Goal: Task Accomplishment & Management: Use online tool/utility

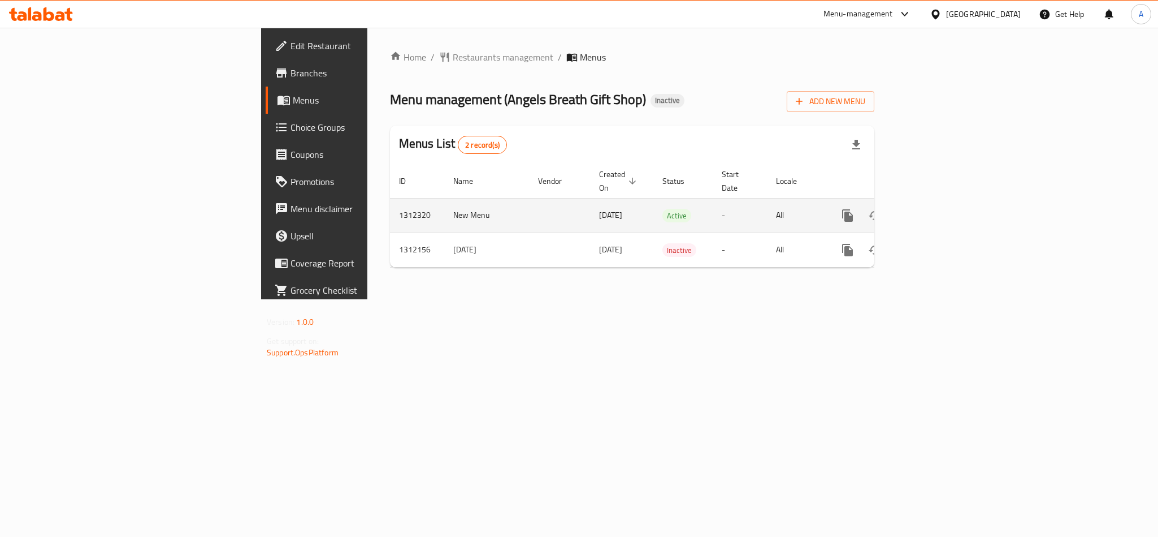
click at [936, 209] on icon "enhanced table" at bounding box center [930, 216] width 14 height 14
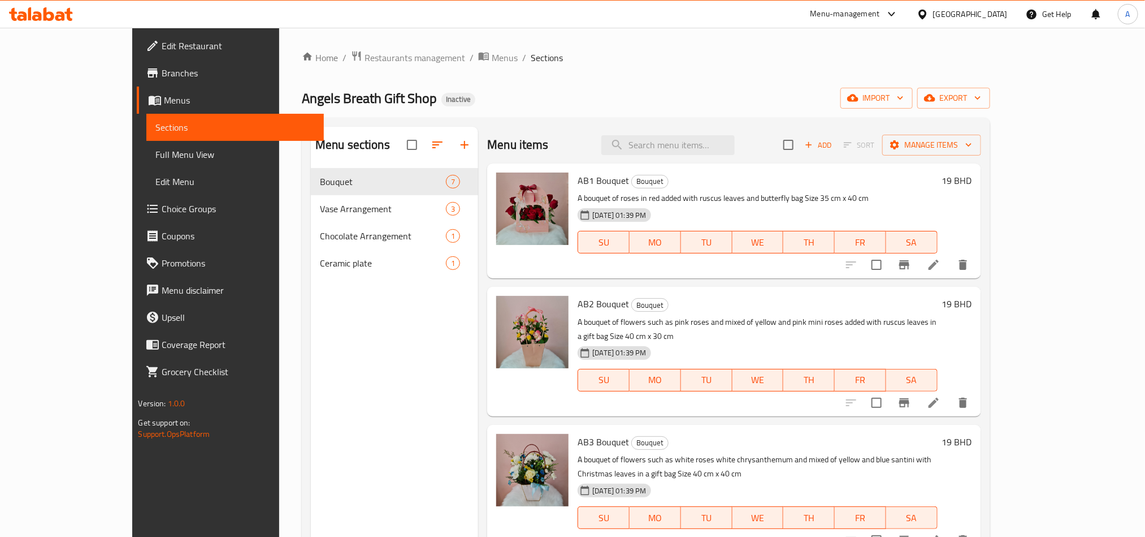
click at [155, 153] on span "Full Menu View" at bounding box center [234, 155] width 159 height 14
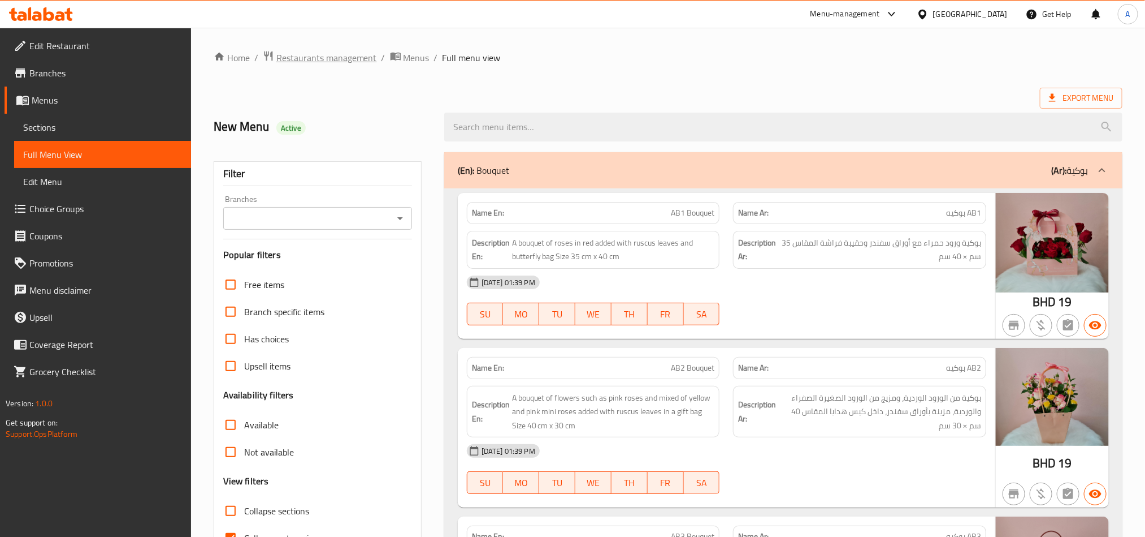
click at [331, 53] on span "Restaurants management" at bounding box center [326, 58] width 101 height 14
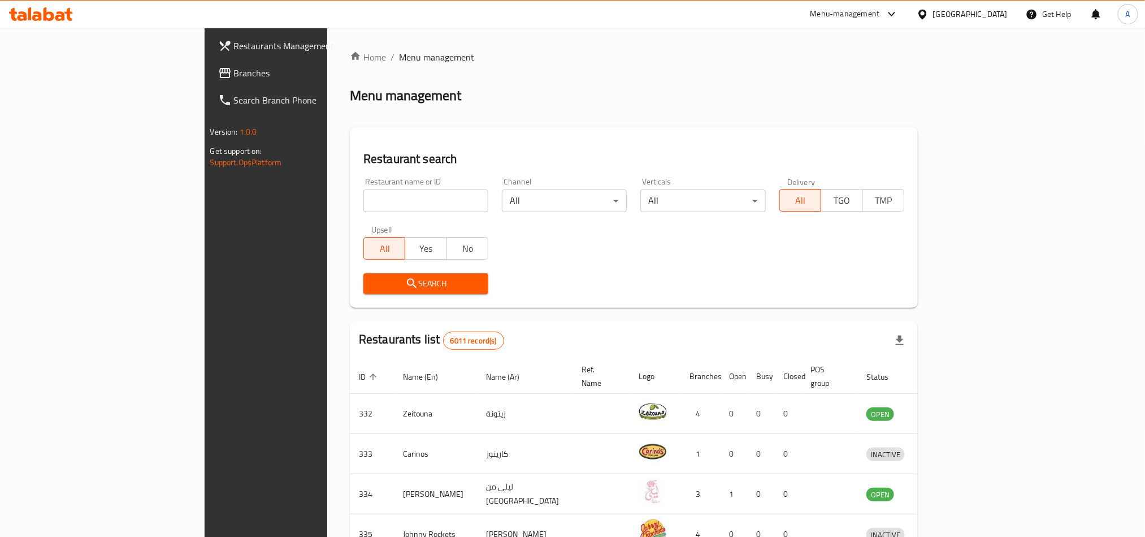
click at [205, 65] on div "Restaurants Management Branches Search Branch Phone Version: 1.0.0 Get support …" at bounding box center [573, 442] width 736 height 828
click at [234, 75] on span "Branches" at bounding box center [310, 73] width 153 height 14
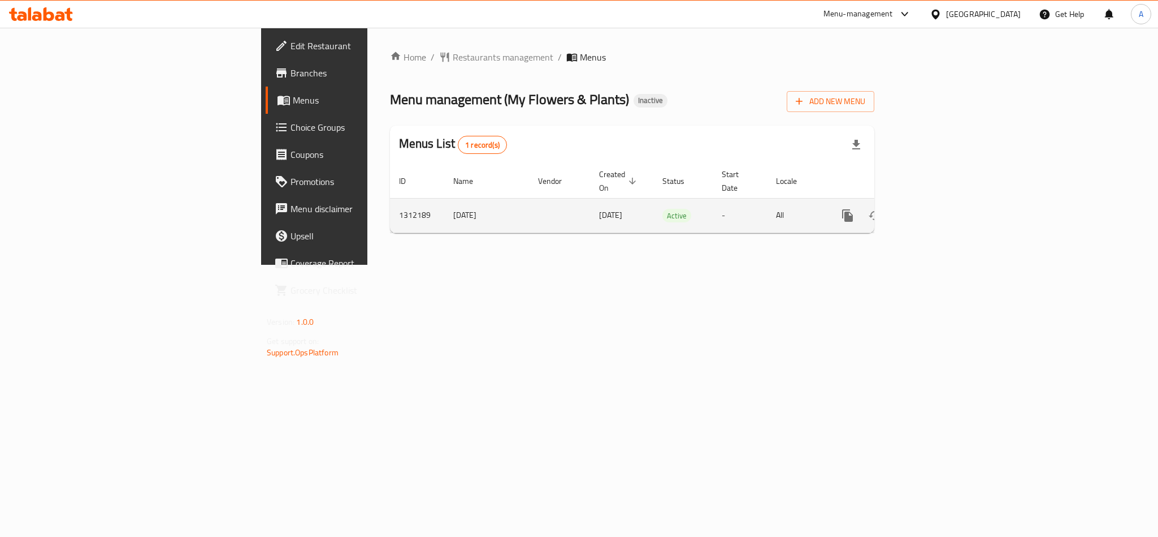
click at [936, 209] on icon "enhanced table" at bounding box center [930, 216] width 14 height 14
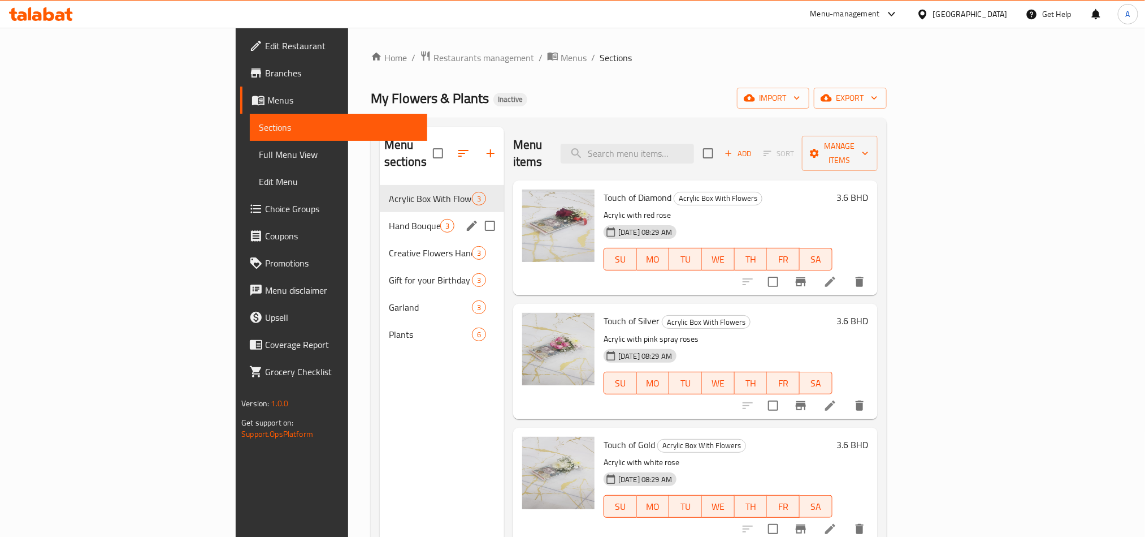
click at [380, 212] on div "Hand Bouquet 3" at bounding box center [442, 225] width 124 height 27
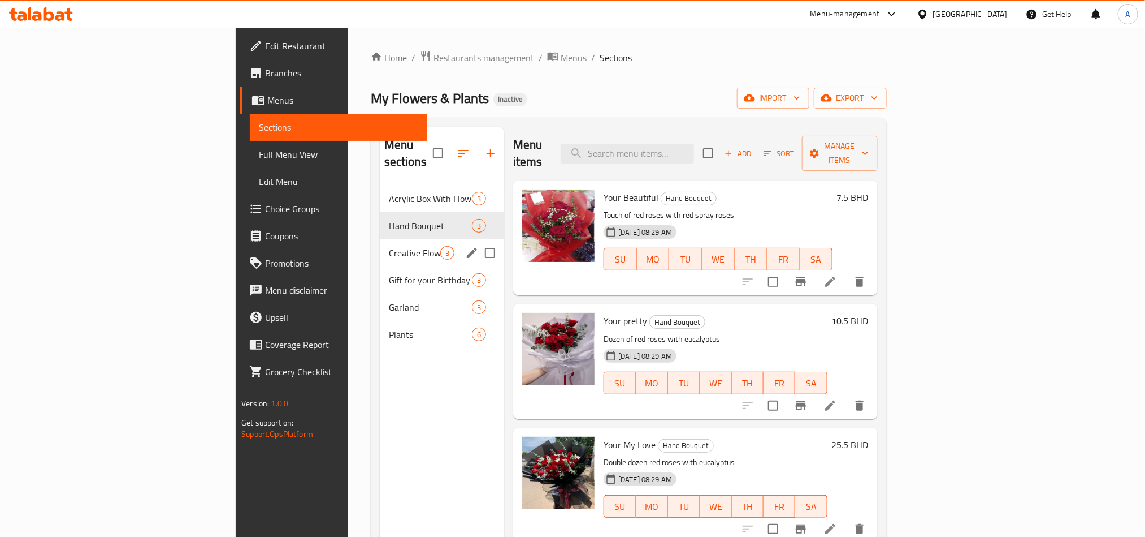
click at [380, 239] on div "Creative Flowers Hand Bag 3" at bounding box center [442, 252] width 124 height 27
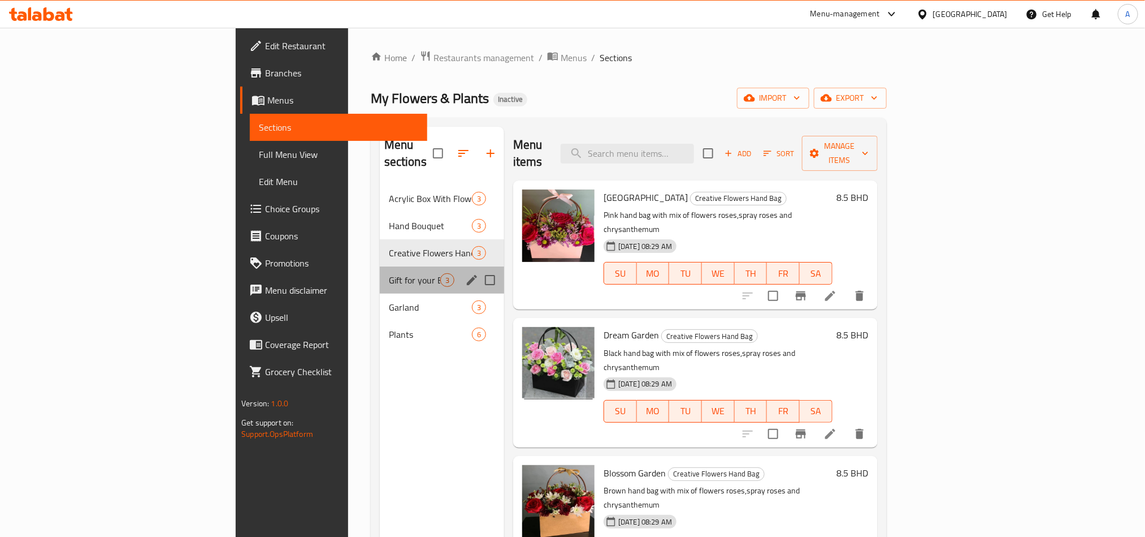
click at [380, 266] on div "Gift for your Birthday 3" at bounding box center [442, 279] width 124 height 27
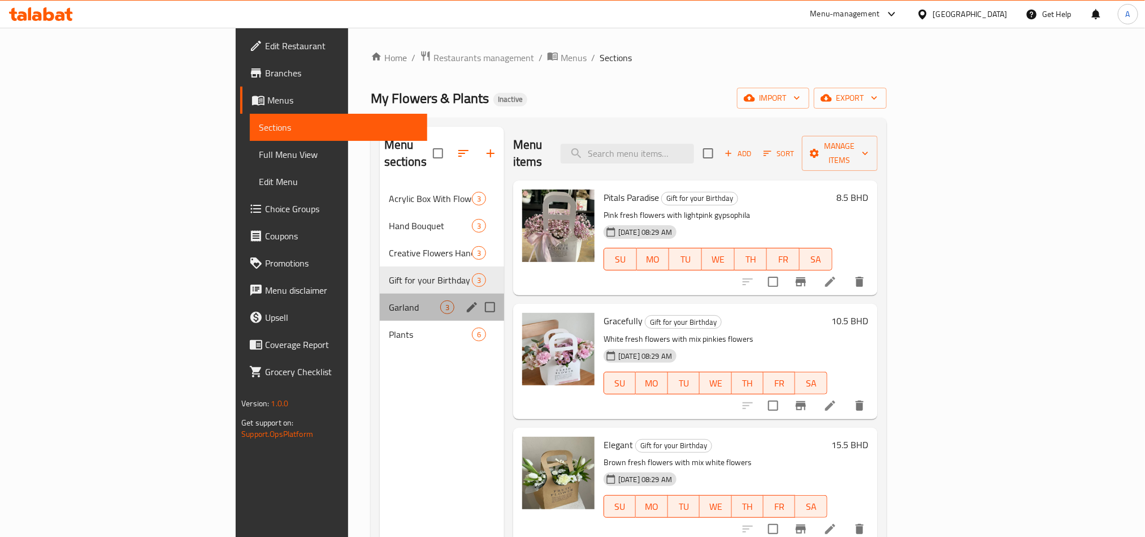
click at [380, 293] on div "Garland 3" at bounding box center [442, 306] width 124 height 27
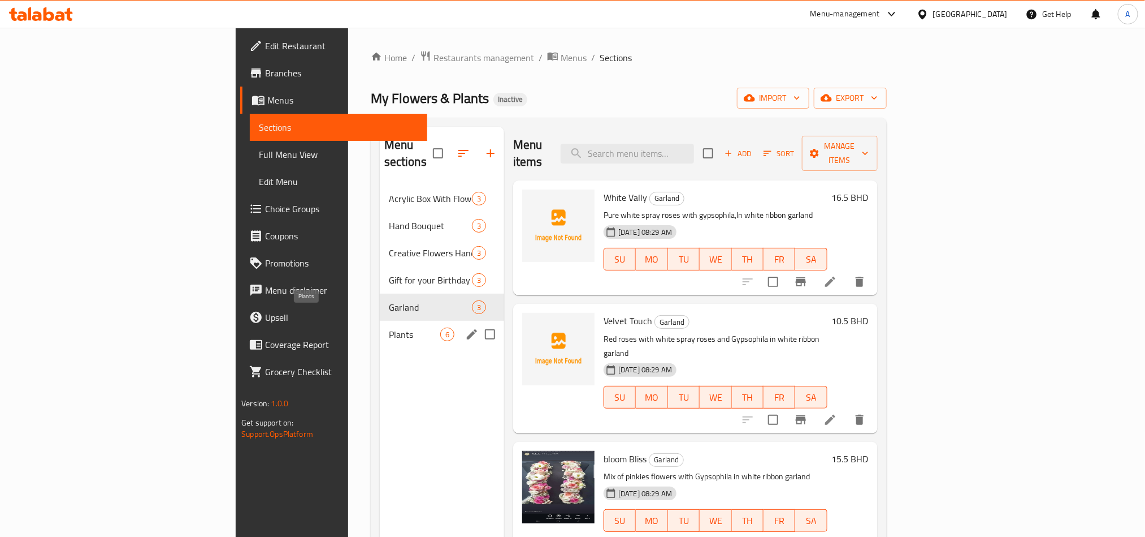
click at [389, 327] on span "Plants" at bounding box center [414, 334] width 51 height 14
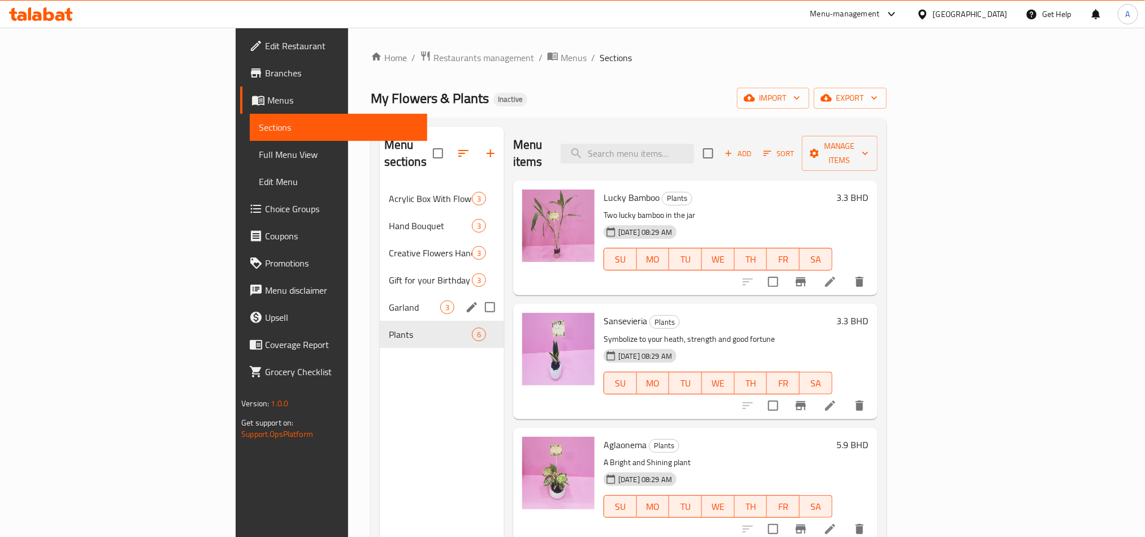
click at [380, 293] on div "Garland 3" at bounding box center [442, 306] width 124 height 27
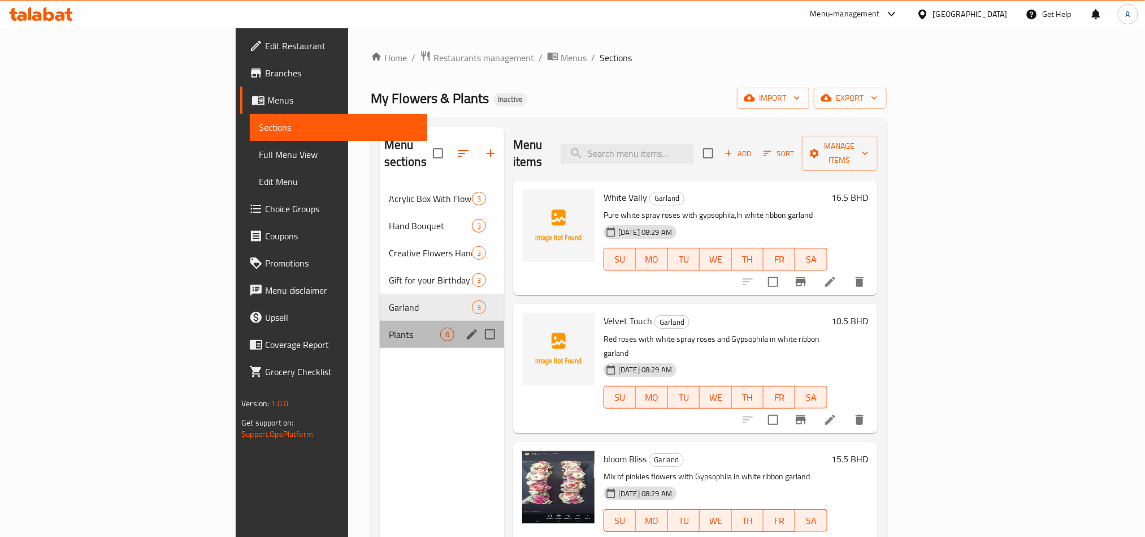
click at [380, 321] on div "Plants 6" at bounding box center [442, 334] width 124 height 27
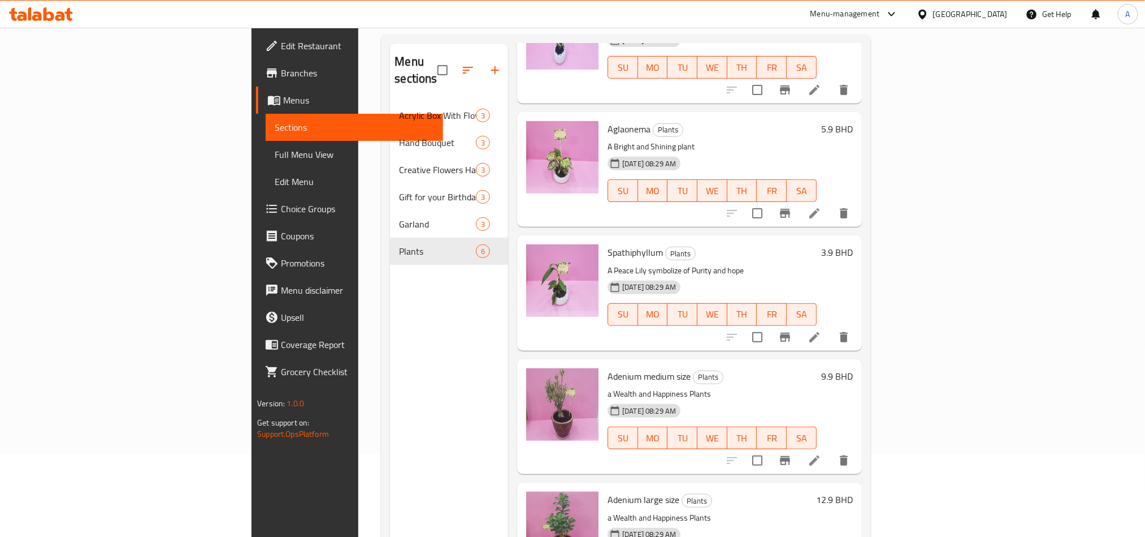
scroll to position [158, 0]
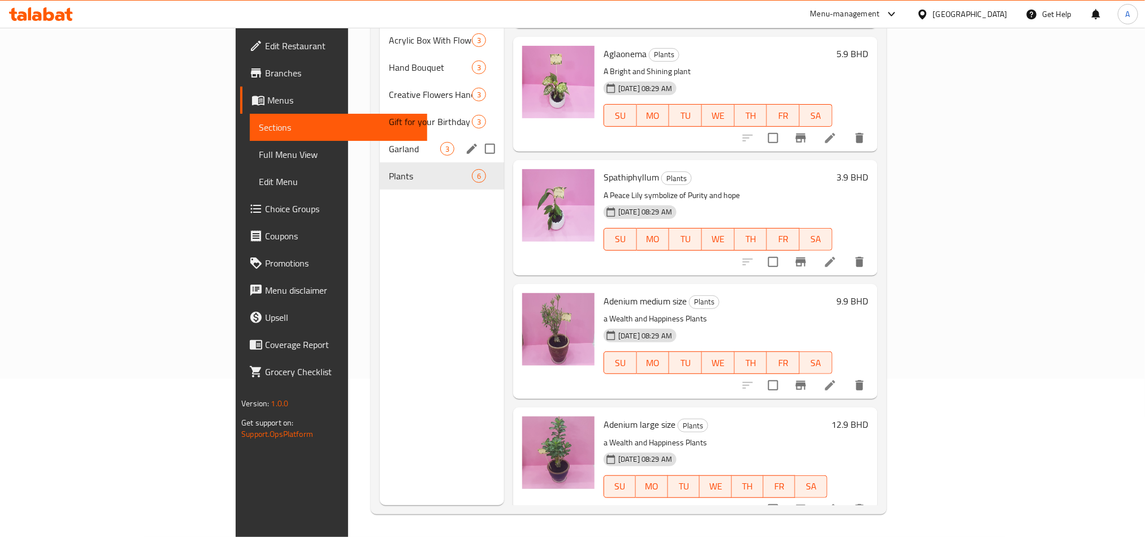
click at [389, 142] on span "Garland" at bounding box center [414, 149] width 51 height 14
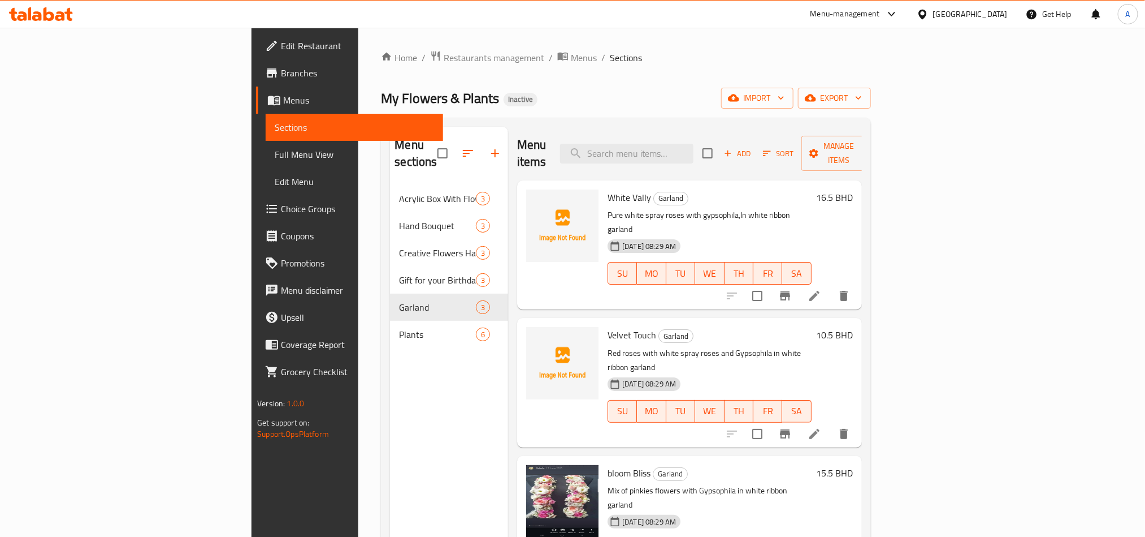
click at [633, 346] on p "Red roses with white spray roses and Gypsophila in white ribbon garland" at bounding box center [710, 360] width 204 height 28
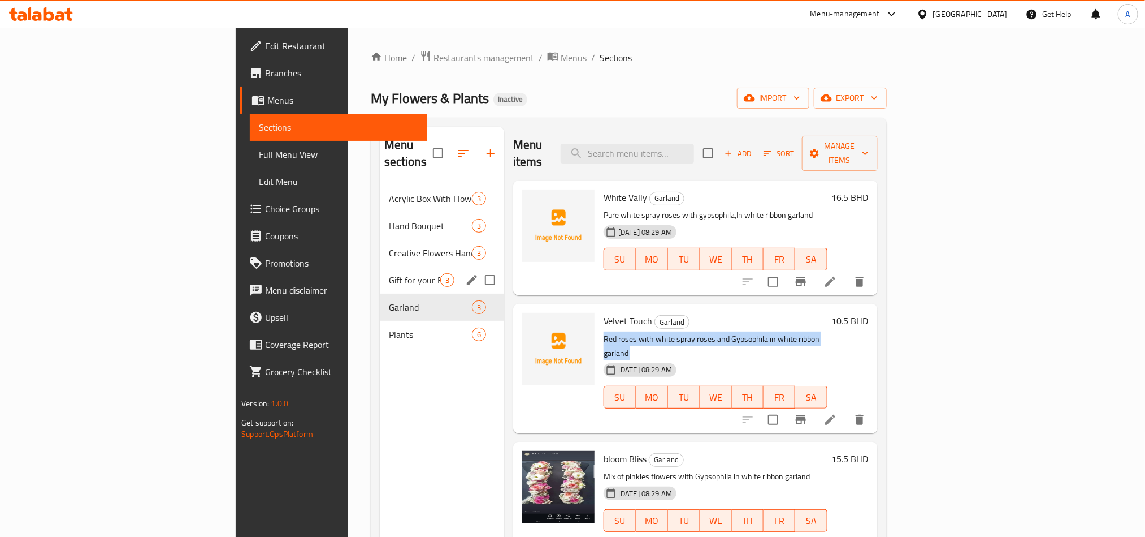
click at [389, 273] on span "Gift for your Birthday" at bounding box center [414, 280] width 51 height 14
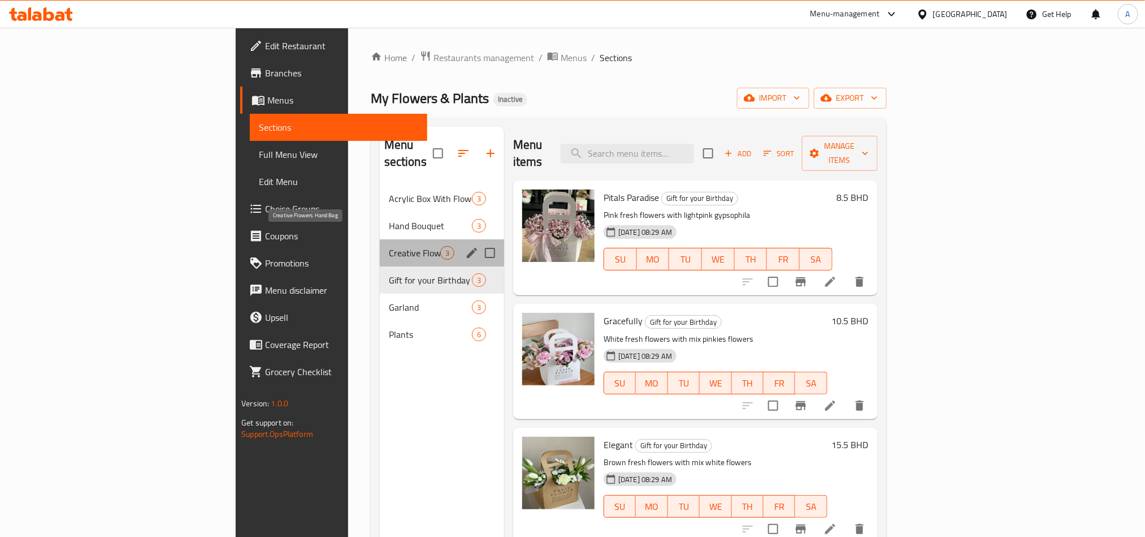
click at [389, 246] on span "Creative Flowers Hand Bag" at bounding box center [414, 253] width 51 height 14
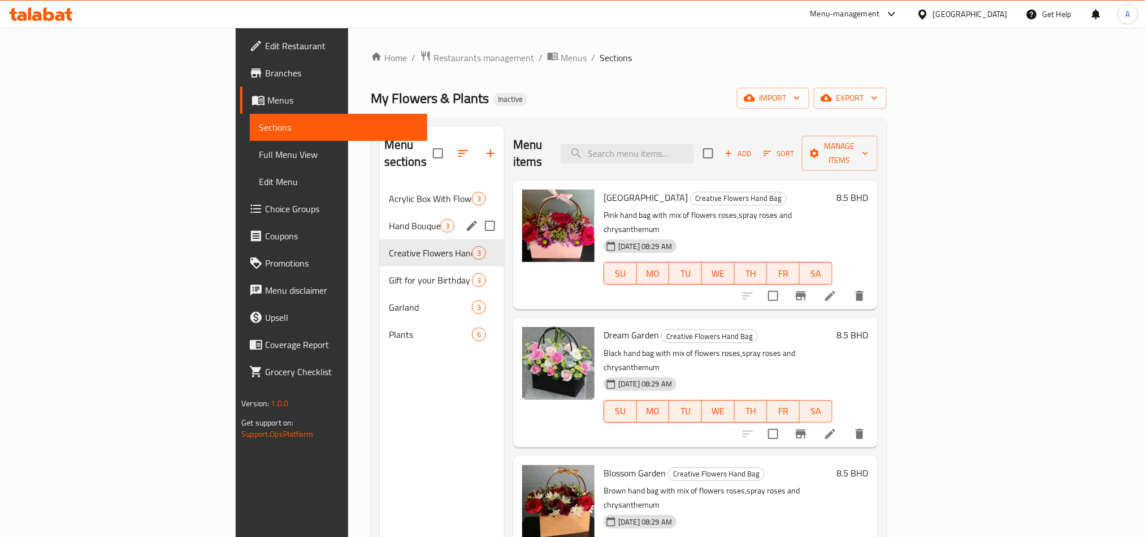
click at [380, 212] on div "Hand Bouquet 3" at bounding box center [442, 225] width 124 height 27
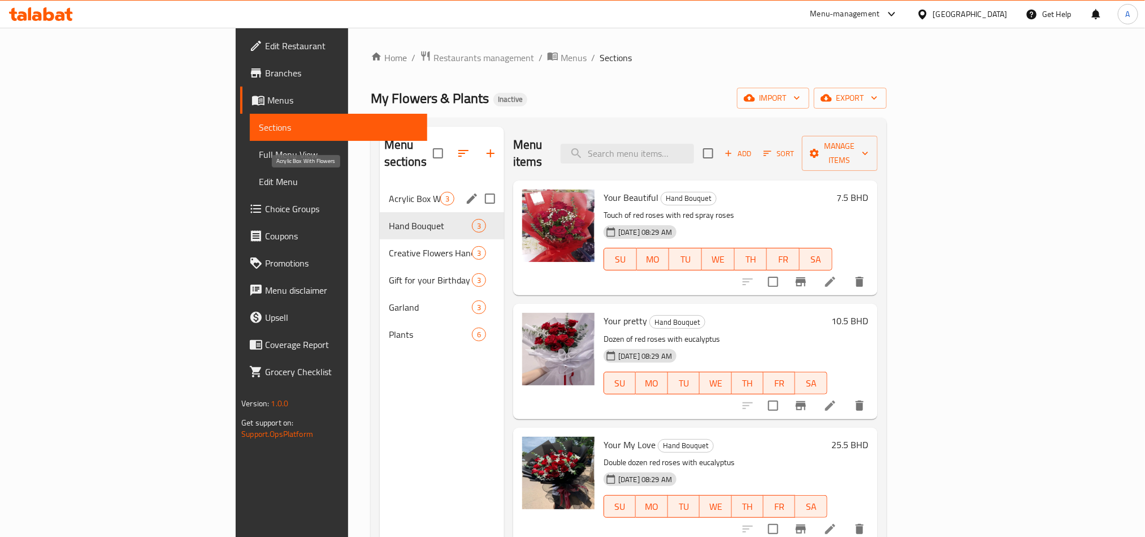
click at [380, 185] on div "Acrylic Box With Flowers 3" at bounding box center [442, 198] width 124 height 27
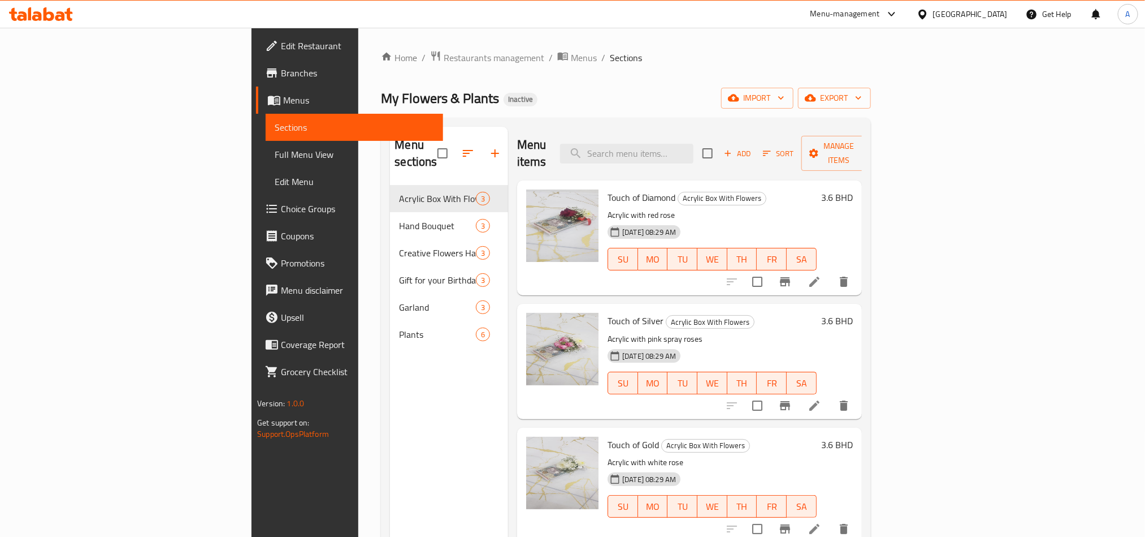
click at [275, 148] on span "Full Menu View" at bounding box center [354, 155] width 159 height 14
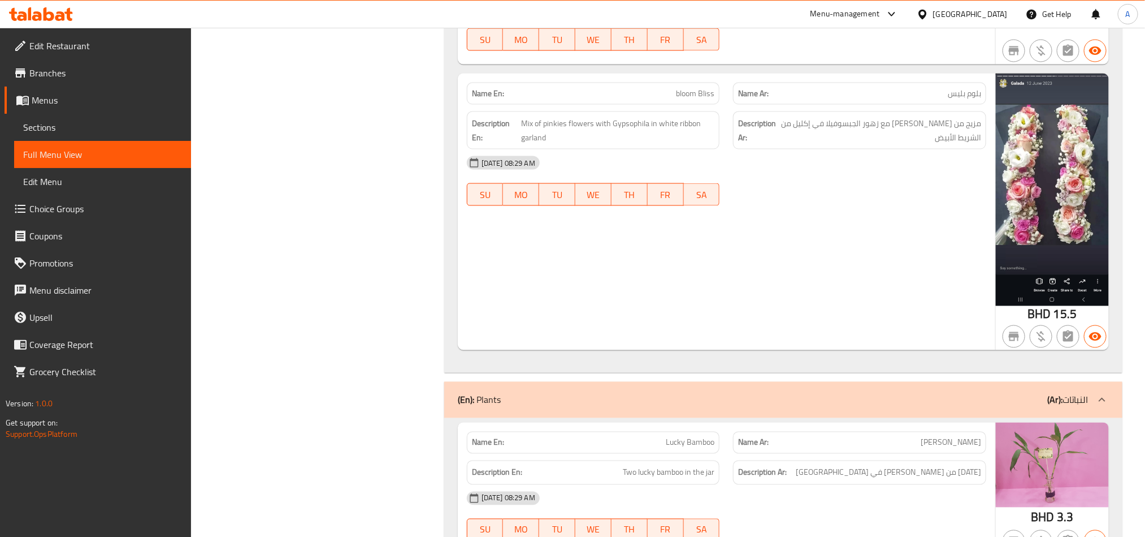
scroll to position [3223, 0]
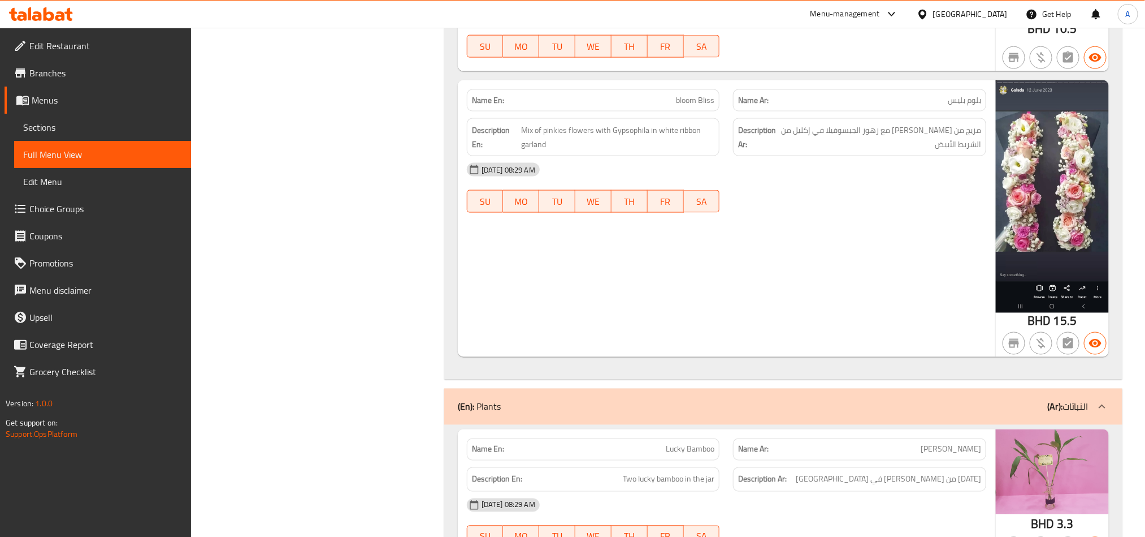
click at [1030, 162] on img at bounding box center [1052, 196] width 113 height 232
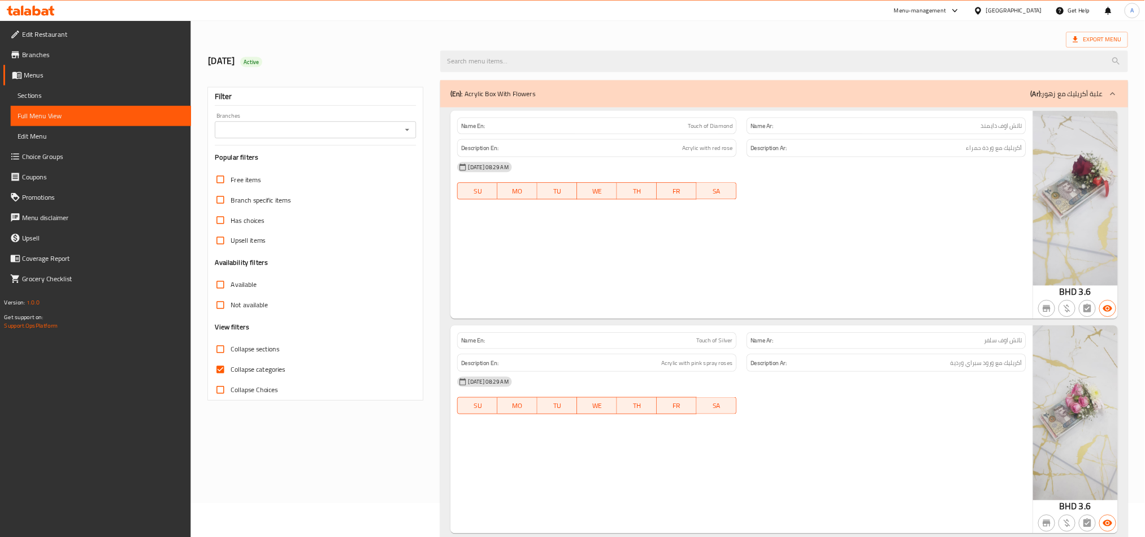
scroll to position [0, 0]
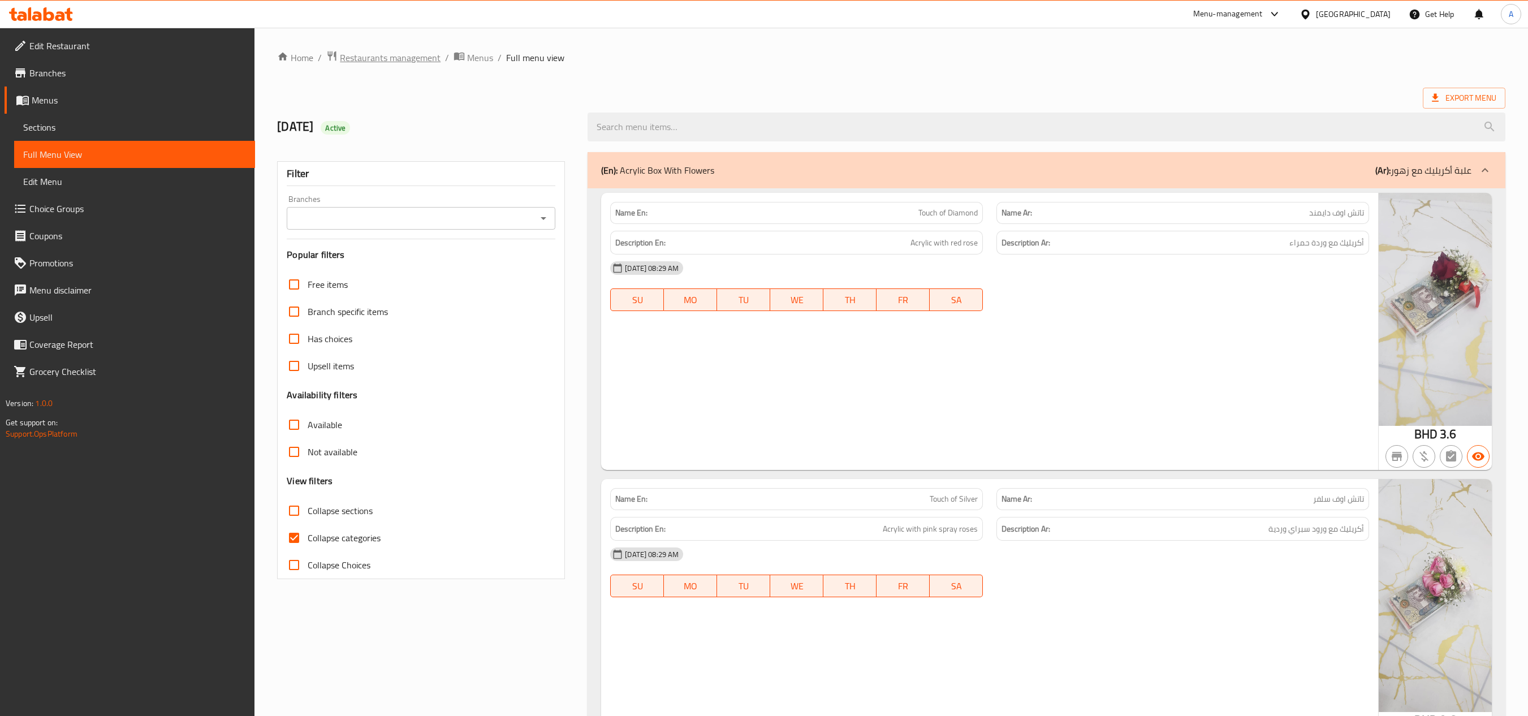
click at [388, 59] on span "Restaurants management" at bounding box center [390, 58] width 101 height 14
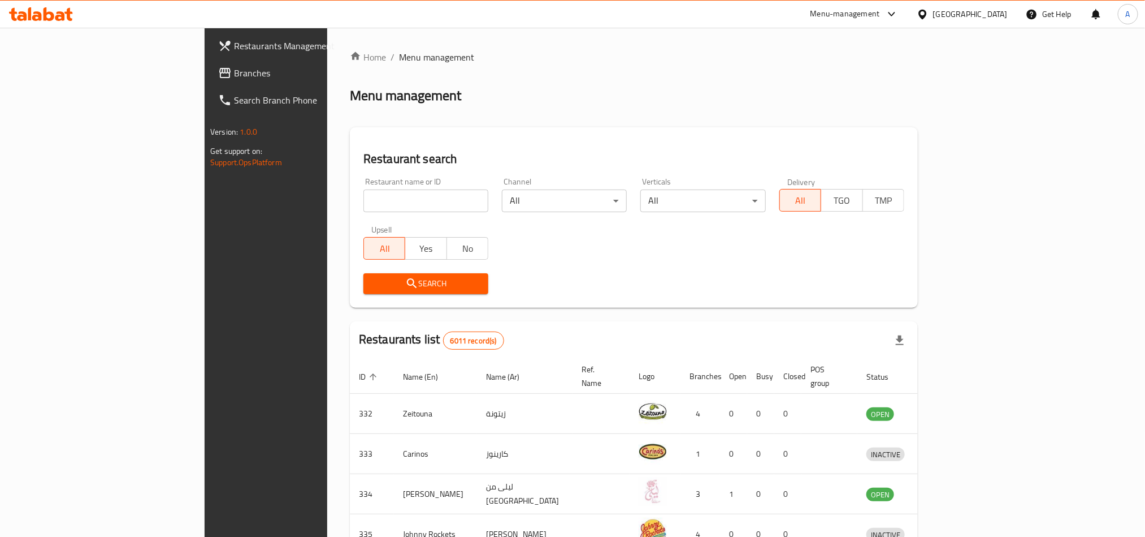
click at [364, 192] on input "search" at bounding box center [426, 200] width 125 height 23
paste input "777408"
type input "777408"
click at [234, 73] on span "Branches" at bounding box center [310, 73] width 153 height 14
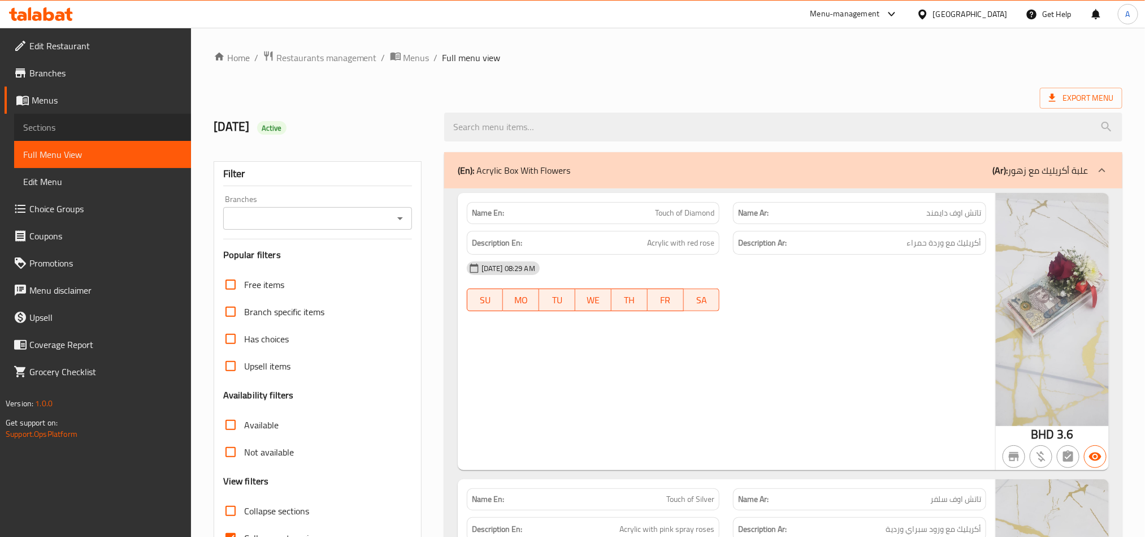
click at [117, 123] on span "Sections" at bounding box center [102, 127] width 159 height 14
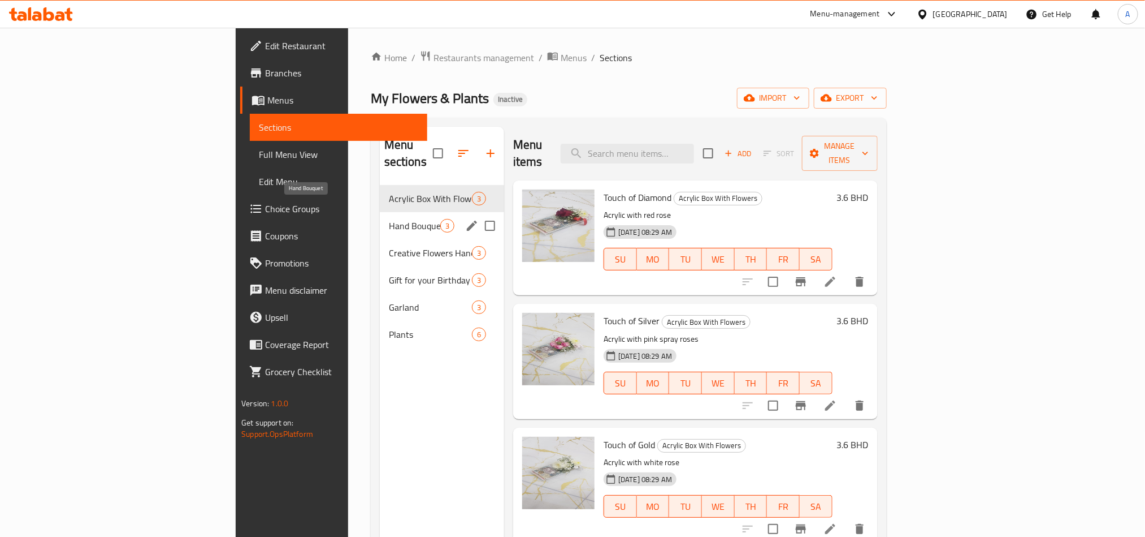
click at [389, 219] on span "Hand Bouquet" at bounding box center [414, 226] width 51 height 14
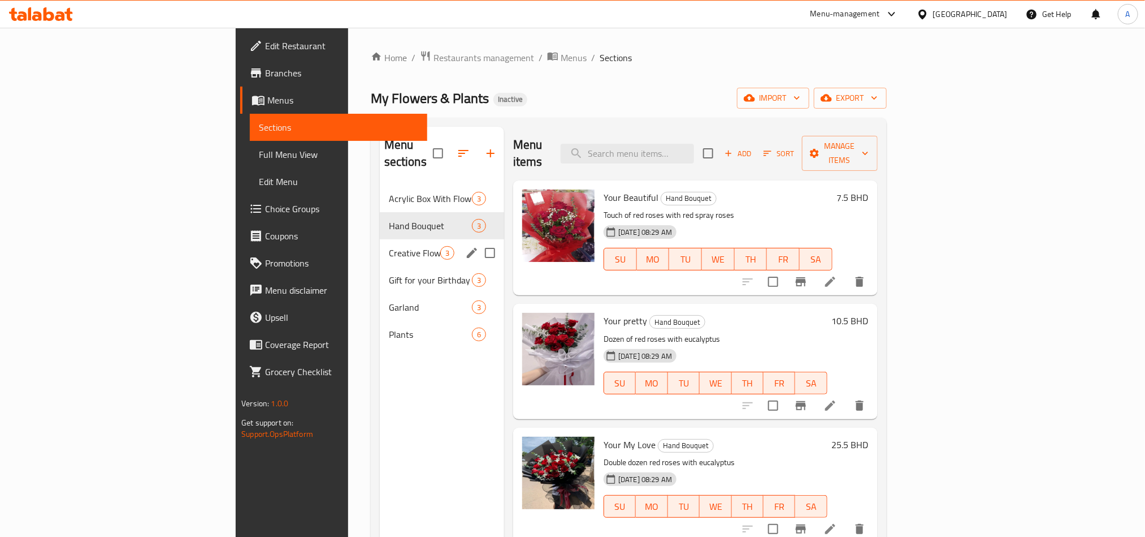
click at [380, 239] on div "Creative Flowers Hand Bag 3" at bounding box center [442, 252] width 124 height 27
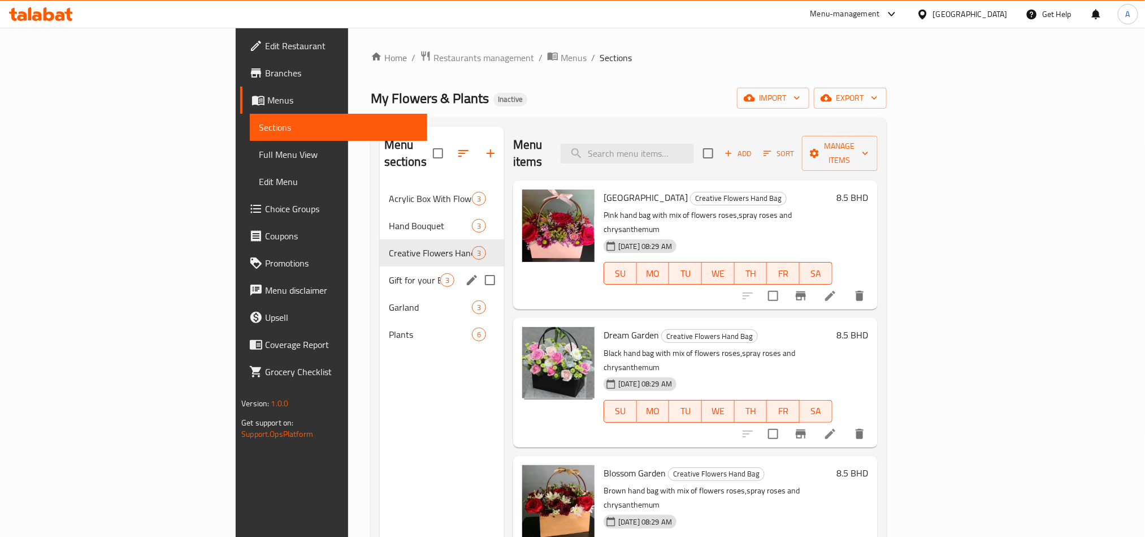
click at [380, 266] on div "Gift for your Birthday 3" at bounding box center [442, 279] width 124 height 27
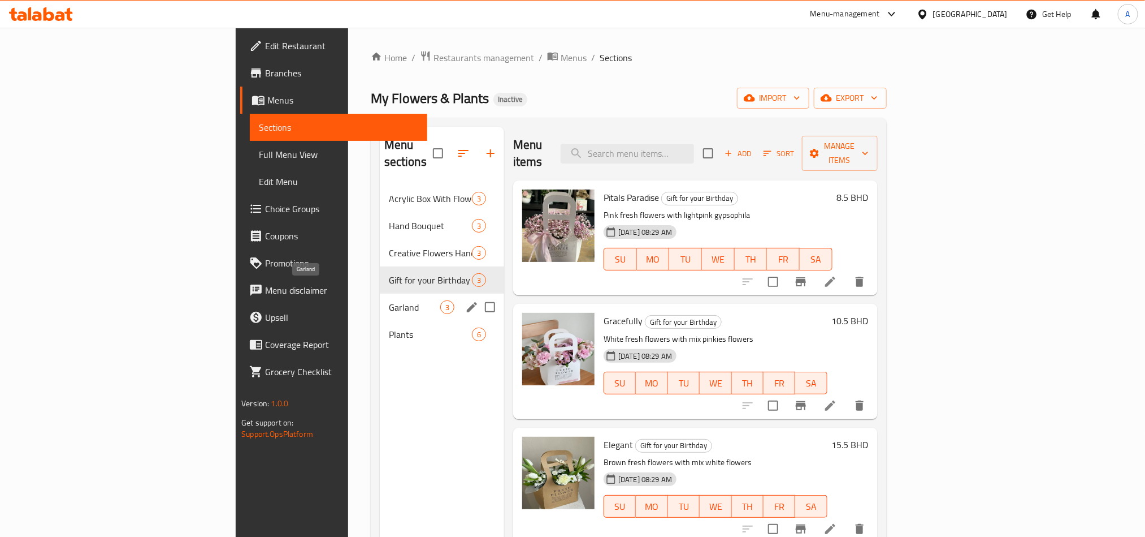
click at [389, 300] on span "Garland" at bounding box center [414, 307] width 51 height 14
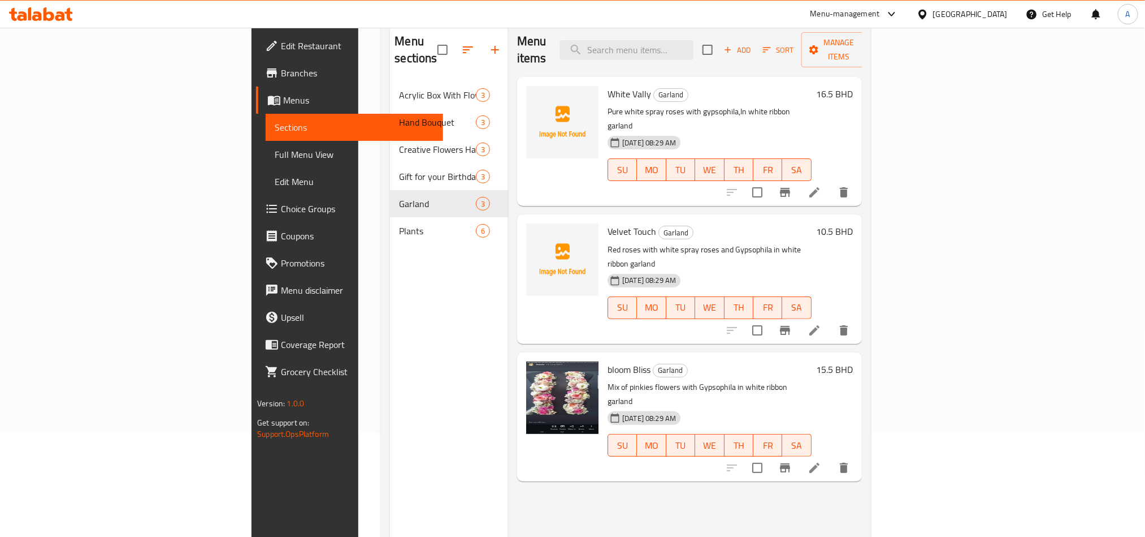
scroll to position [73, 0]
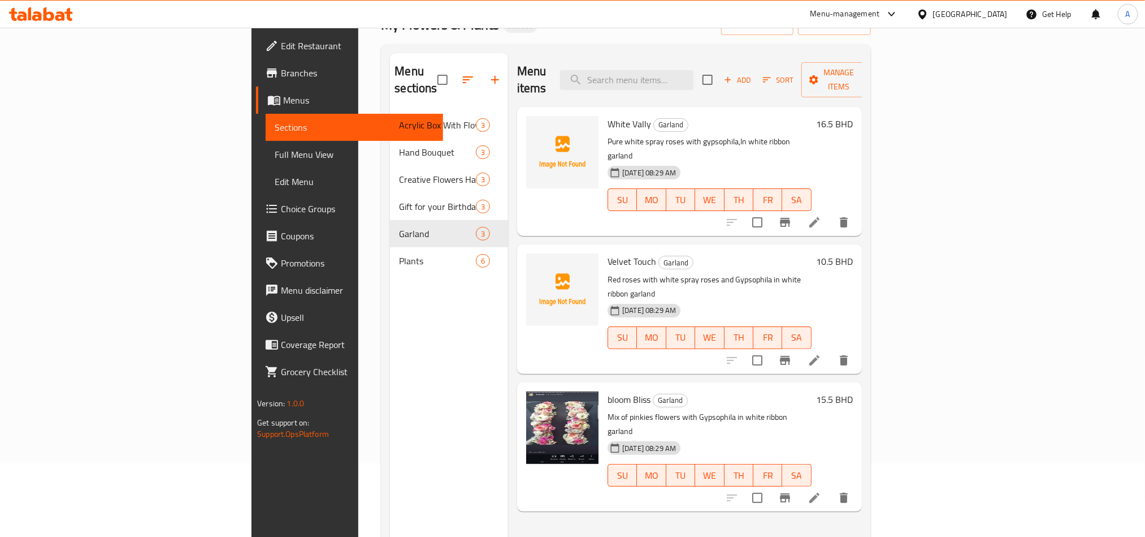
click at [608, 391] on span "bloom Bliss" at bounding box center [629, 399] width 43 height 17
copy h6 "bloom Bliss"
click at [608, 391] on span "bloom Bliss" at bounding box center [629, 399] width 43 height 17
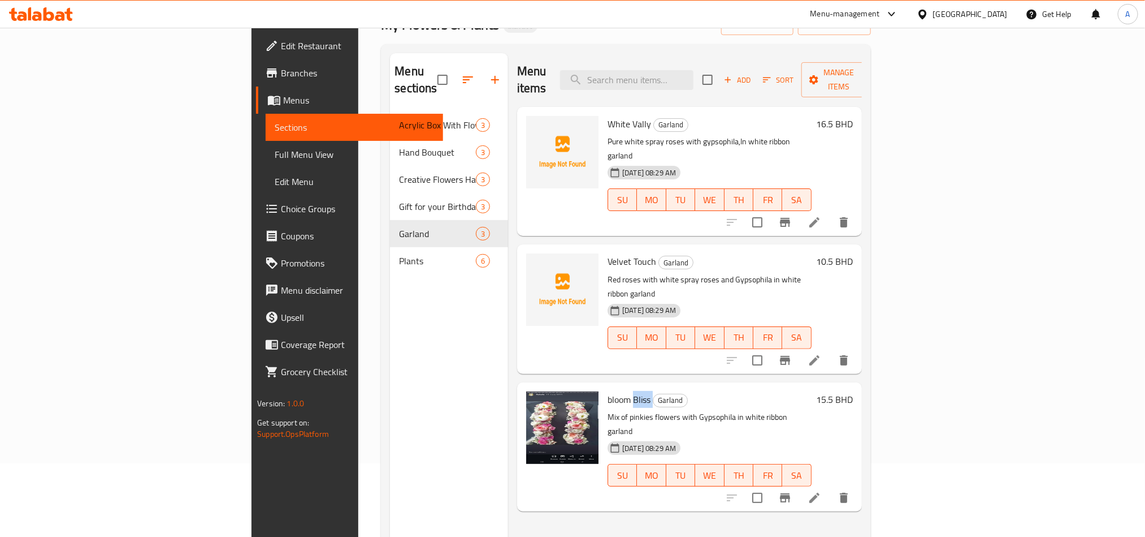
click at [608, 391] on span "bloom Bliss" at bounding box center [629, 399] width 43 height 17
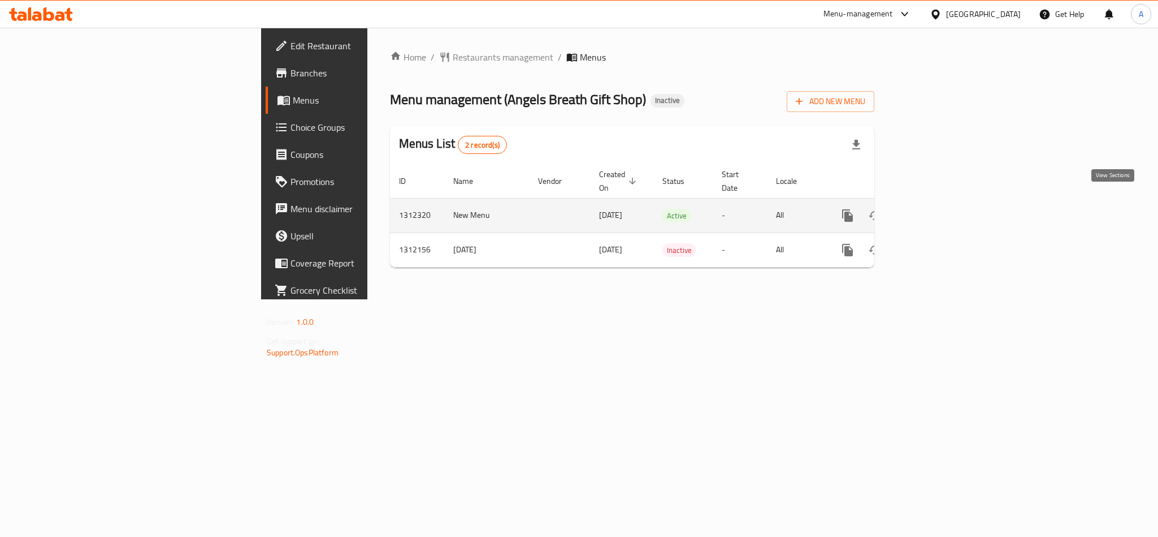
click at [943, 202] on link "enhanced table" at bounding box center [929, 215] width 27 height 27
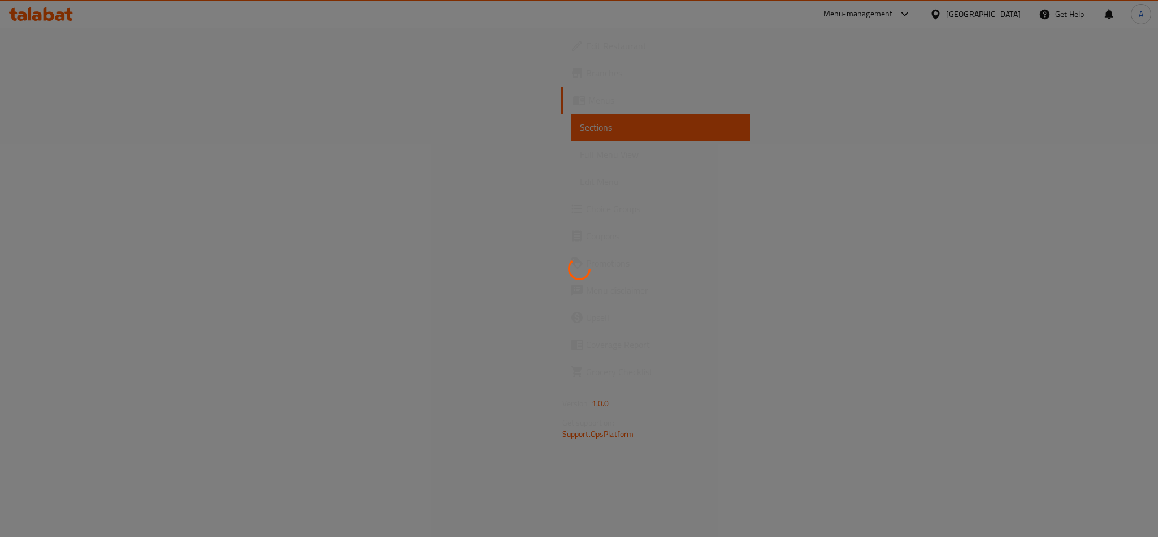
click at [109, 158] on div at bounding box center [579, 268] width 1158 height 537
click at [109, 153] on div at bounding box center [579, 268] width 1158 height 537
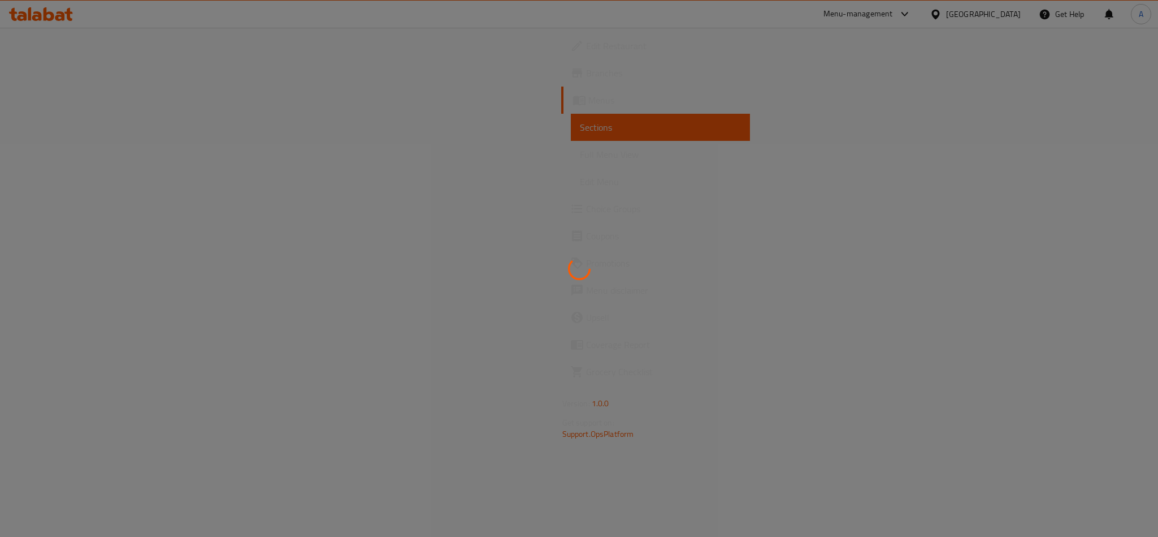
click at [582, 233] on div at bounding box center [579, 268] width 1158 height 537
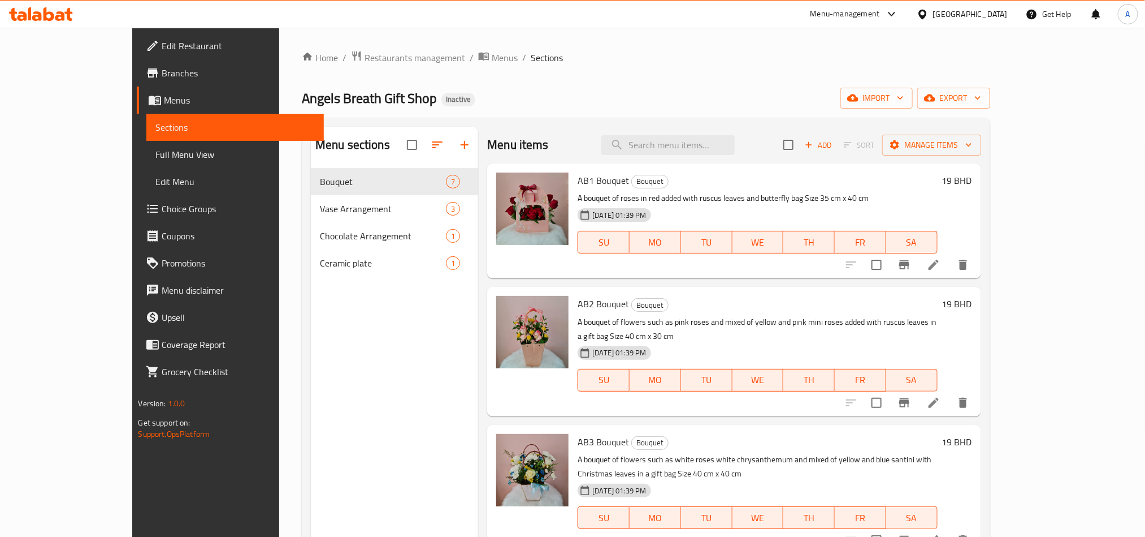
drag, startPoint x: 114, startPoint y: 158, endPoint x: 132, endPoint y: 162, distance: 19.1
click at [155, 158] on span "Full Menu View" at bounding box center [234, 155] width 159 height 14
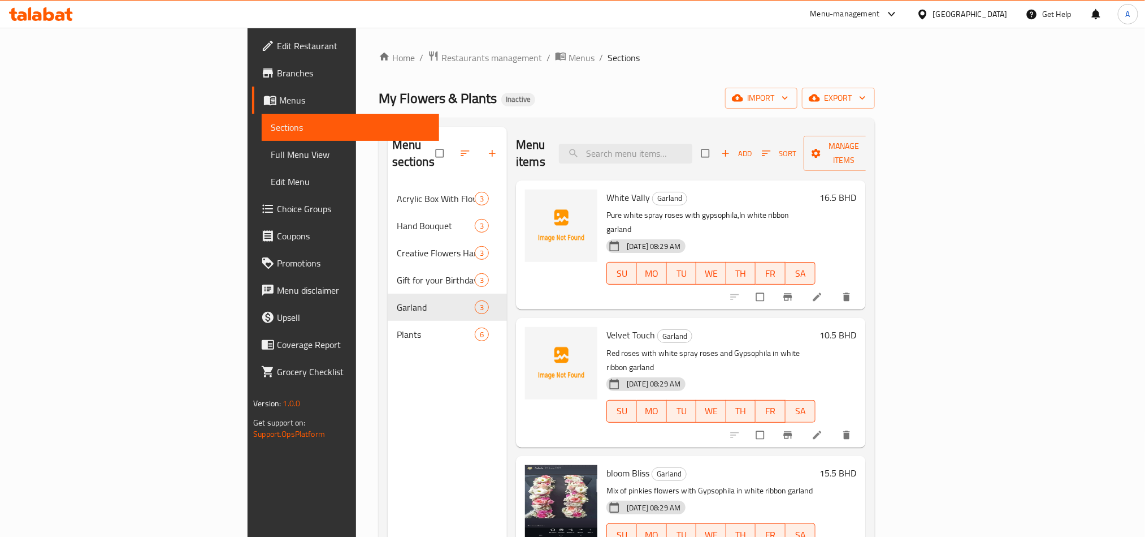
click at [1002, 17] on div "[GEOGRAPHIC_DATA]" at bounding box center [970, 14] width 75 height 12
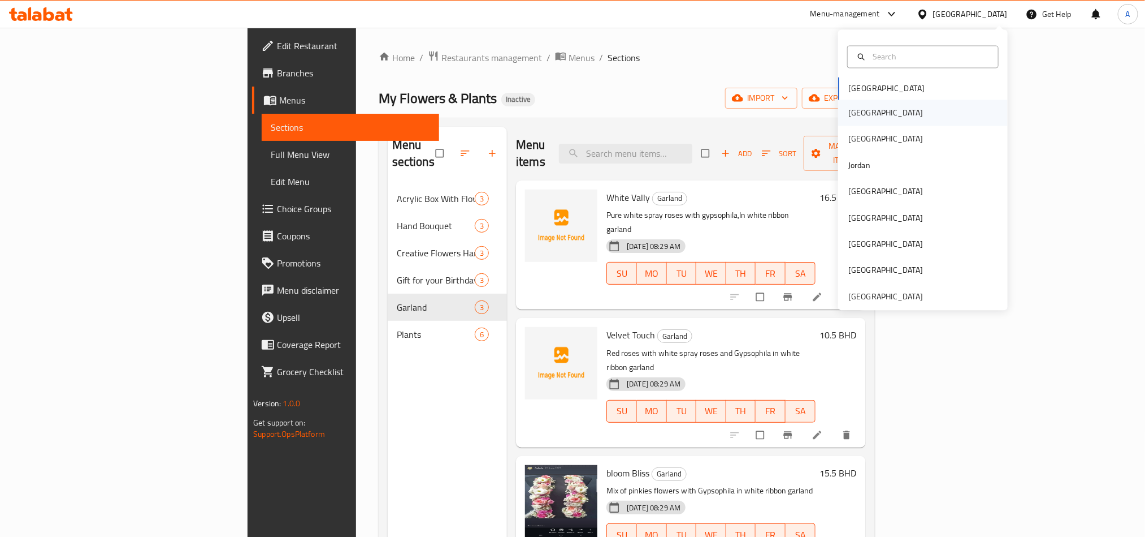
click at [880, 107] on div "[GEOGRAPHIC_DATA]" at bounding box center [923, 113] width 170 height 26
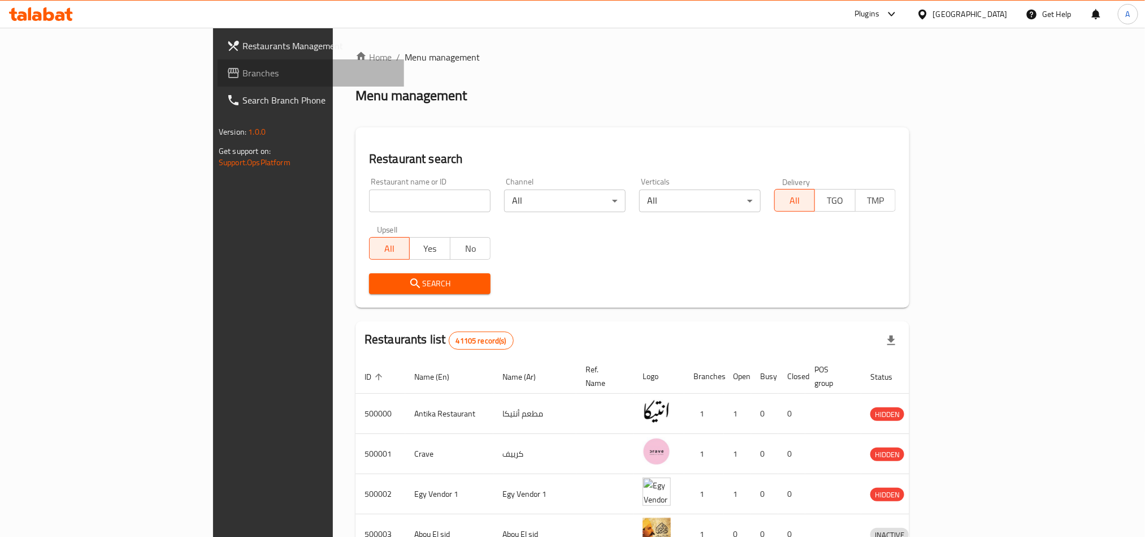
click at [243, 66] on span "Branches" at bounding box center [319, 73] width 153 height 14
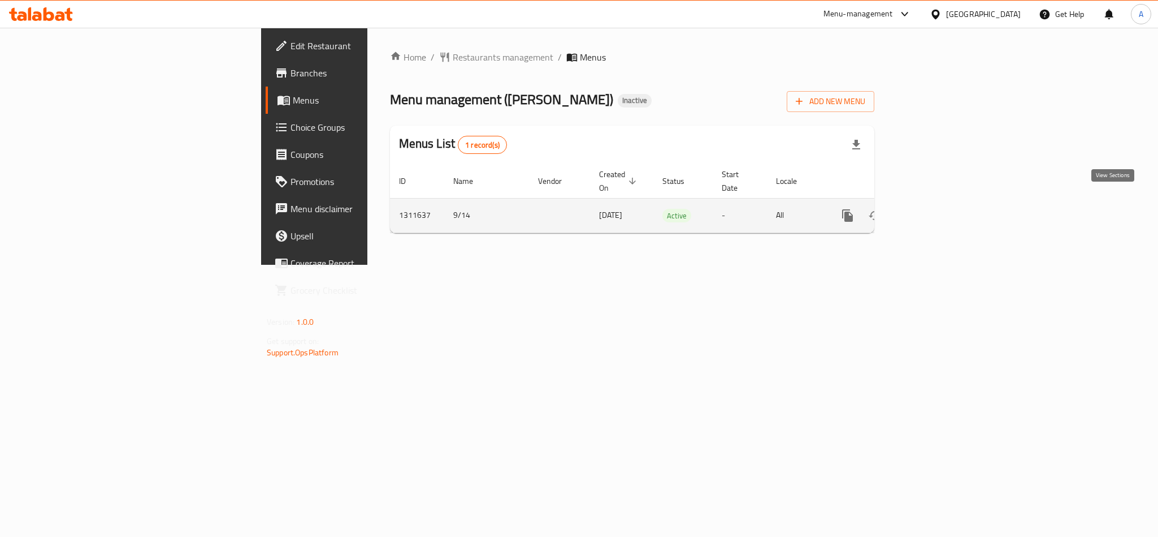
click at [936, 209] on icon "enhanced table" at bounding box center [930, 216] width 14 height 14
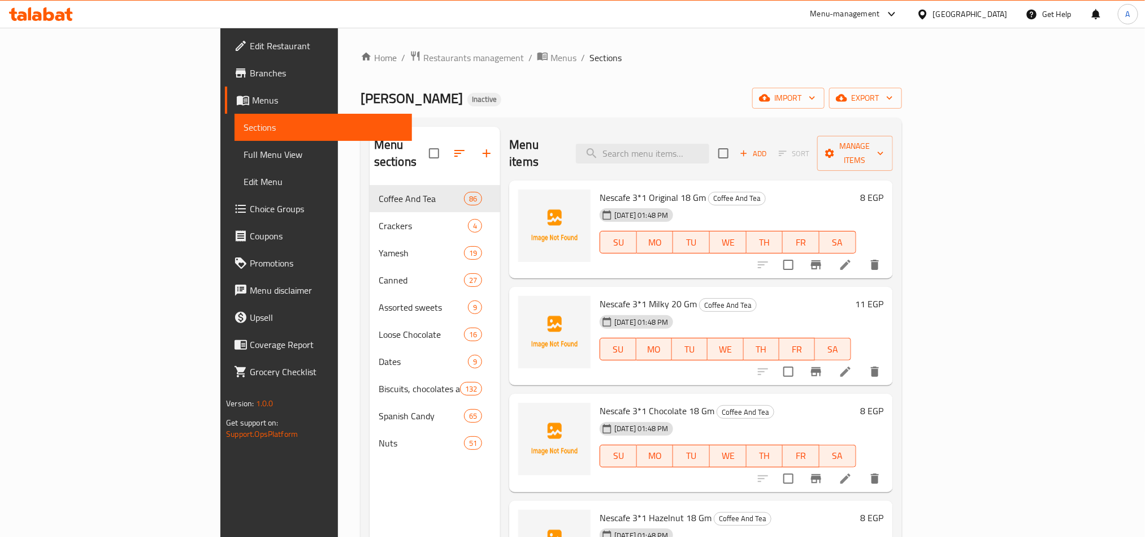
click at [244, 152] on span "Full Menu View" at bounding box center [323, 155] width 159 height 14
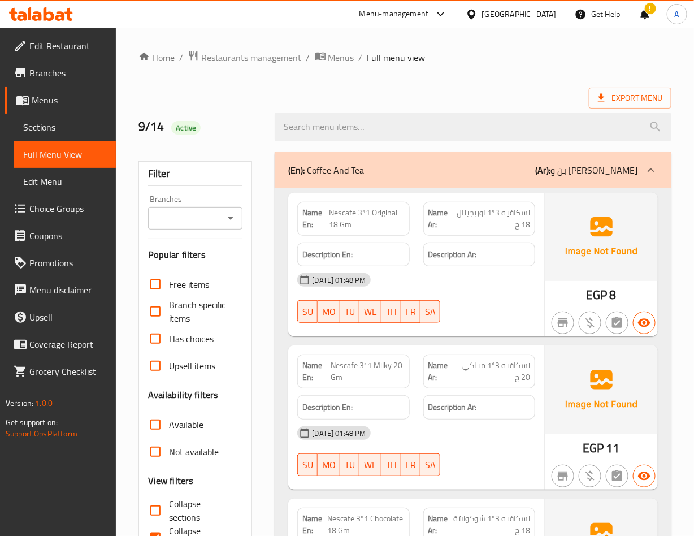
click at [513, 228] on span "نسكافيه 3*1 اوريجينال 18 ج" at bounding box center [492, 219] width 76 height 24
drag, startPoint x: 513, startPoint y: 228, endPoint x: 521, endPoint y: 228, distance: 7.9
click at [521, 228] on span "نسكافيه 3*1 اوريجينال 18 ج" at bounding box center [492, 219] width 76 height 24
click at [526, 246] on div "Description Ar:" at bounding box center [479, 255] width 112 height 24
click at [521, 250] on h6 "Description Ar:" at bounding box center [480, 255] width 102 height 14
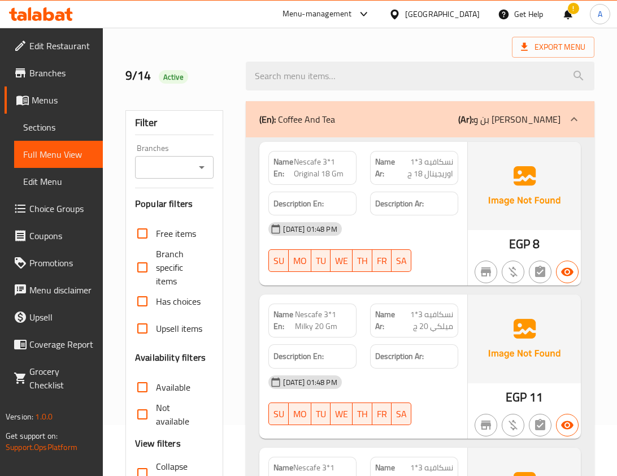
scroll to position [75, 0]
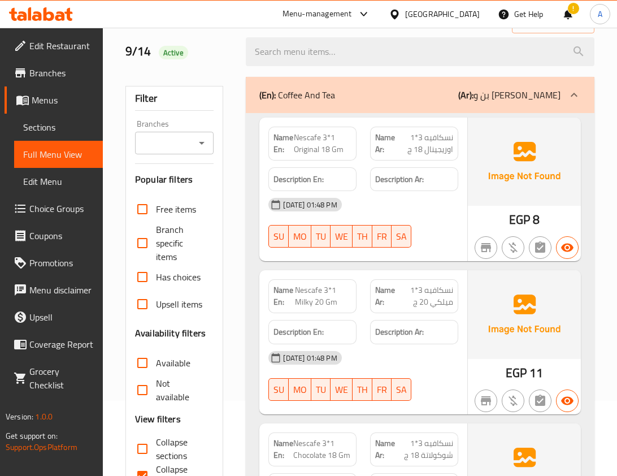
click at [380, 198] on div "[DATE] 01:48 PM" at bounding box center [363, 204] width 203 height 27
click at [340, 135] on span "Nescafe 3*1 Original 18 Gm" at bounding box center [323, 144] width 58 height 24
copy span "Nescafe 3*1 Original 18 Gm"
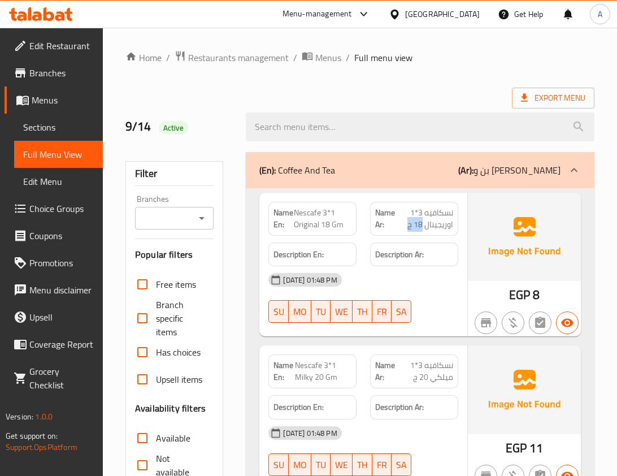
copy span "18 ج"
drag, startPoint x: 406, startPoint y: 224, endPoint x: 421, endPoint y: 227, distance: 15.6
click at [421, 227] on span "نسكافيه 3*1 اوريجينال 18 ج" at bounding box center [424, 219] width 58 height 24
click at [541, 106] on span "Export Menu" at bounding box center [553, 98] width 83 height 21
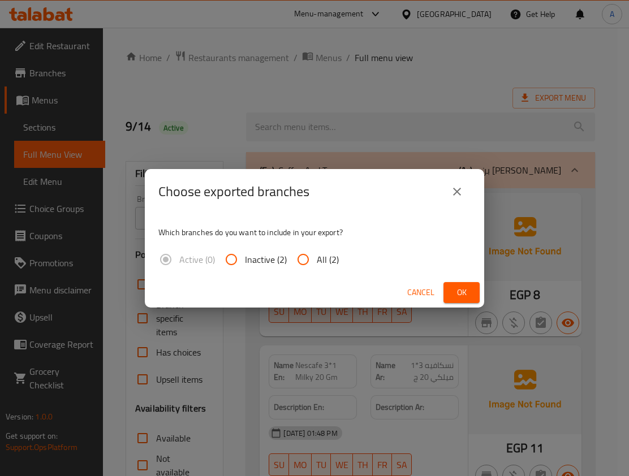
click at [321, 265] on span "All (2)" at bounding box center [328, 260] width 22 height 14
click at [317, 265] on input "All (2)" at bounding box center [302, 259] width 27 height 27
radio input "true"
click at [473, 299] on button "Ok" at bounding box center [461, 292] width 36 height 21
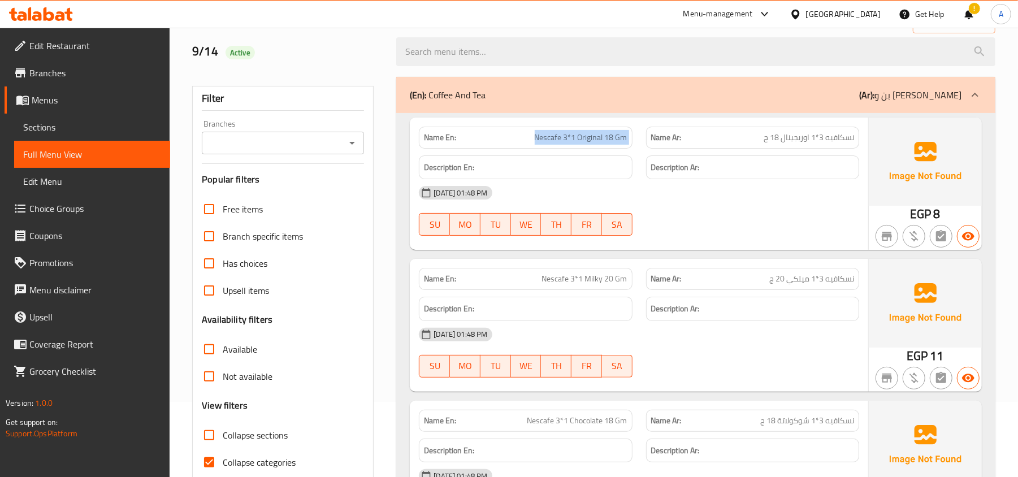
scroll to position [75, 0]
